Goal: Task Accomplishment & Management: Manage account settings

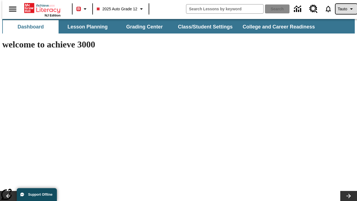
click at [343, 9] on span "Tauto" at bounding box center [342, 9] width 9 height 6
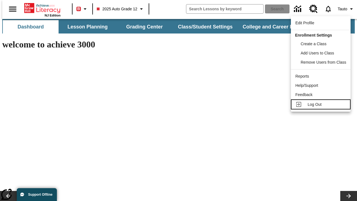
click at [321, 104] on span "Log Out" at bounding box center [315, 104] width 14 height 4
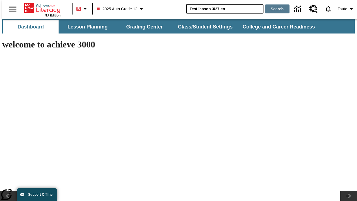
type input "Test lesson 3/27 en"
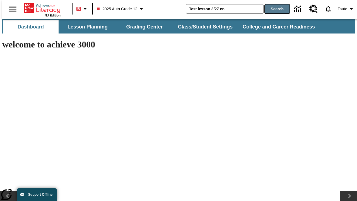
click at [274, 9] on button "Search" at bounding box center [277, 8] width 25 height 9
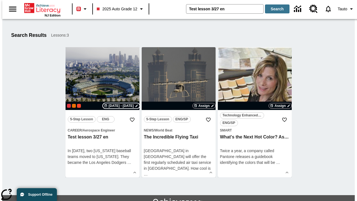
click at [121, 106] on span "Sep 08 - Sep 08" at bounding box center [120, 105] width 25 height 5
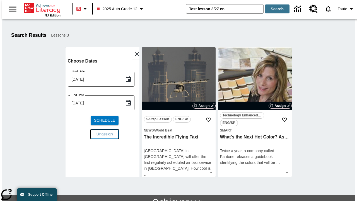
click at [102, 131] on span "Unassign" at bounding box center [104, 134] width 16 height 6
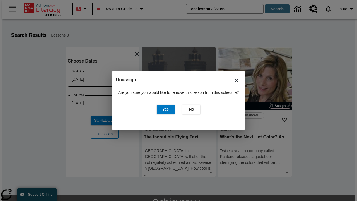
scroll to position [30, 0]
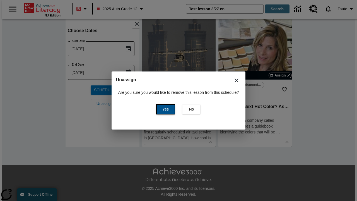
click at [164, 109] on span "Yes" at bounding box center [165, 109] width 6 height 6
